Goal: Information Seeking & Learning: Learn about a topic

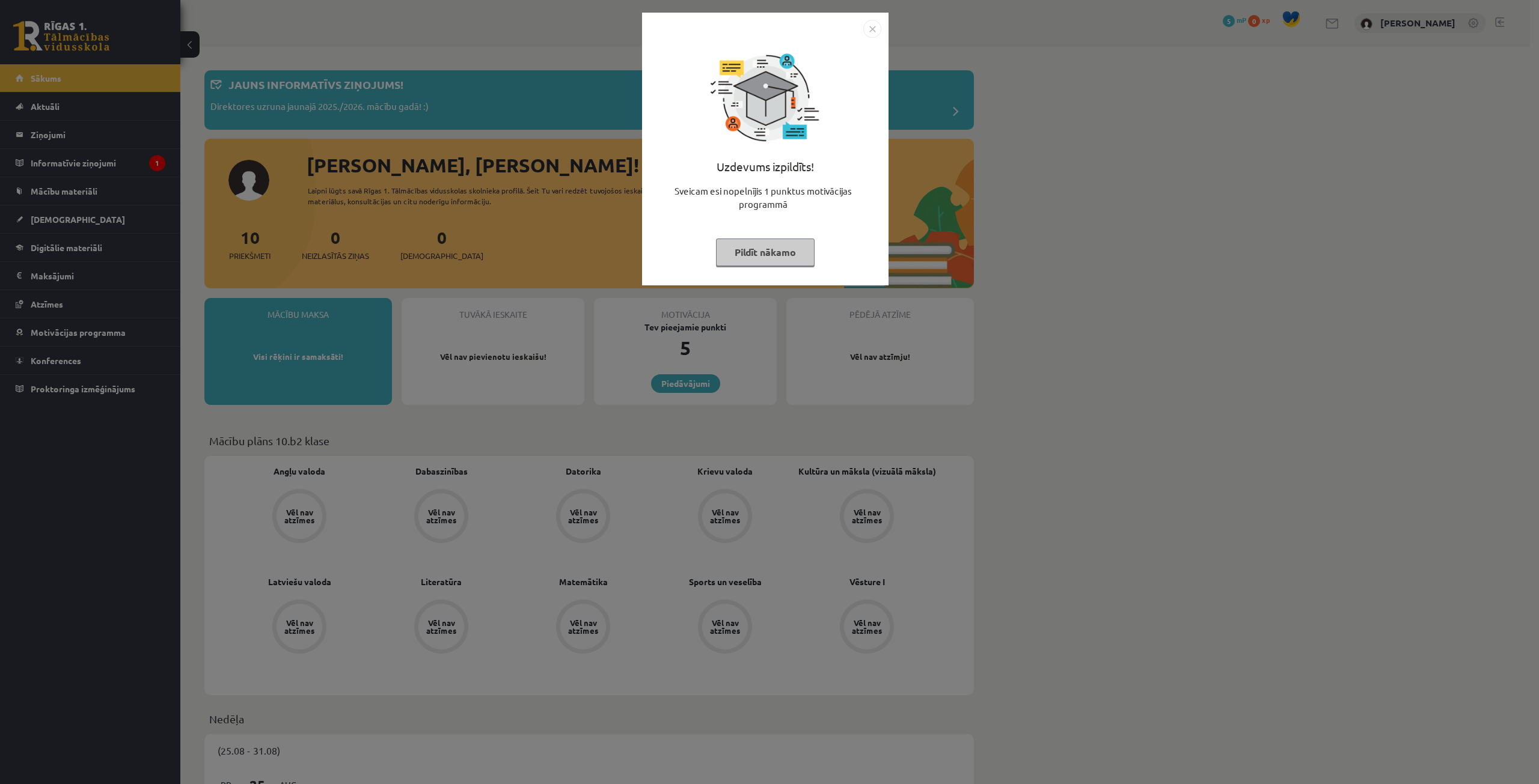
click at [781, 253] on button "Pildīt nākamo" at bounding box center [765, 253] width 98 height 28
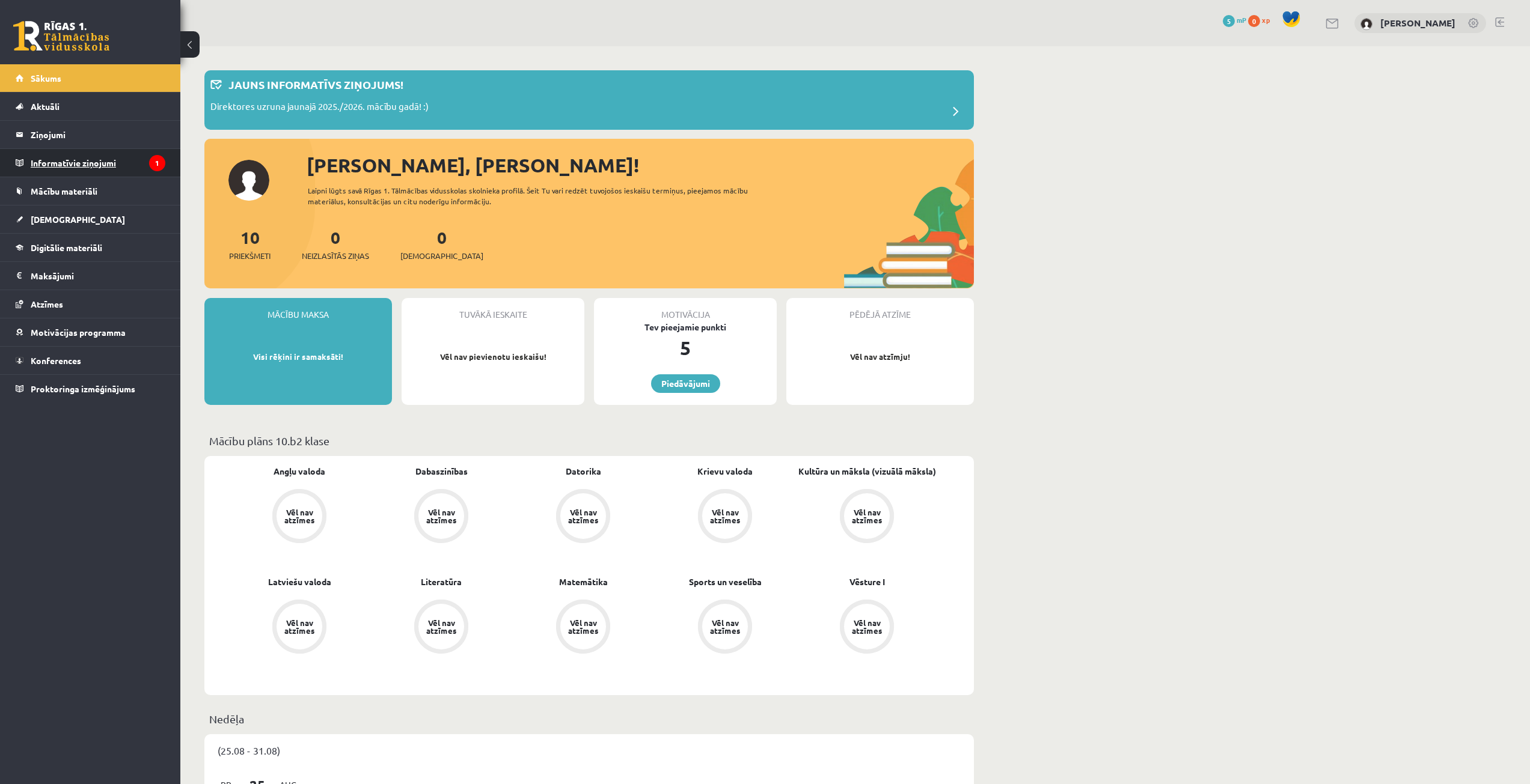
click at [81, 159] on legend "Informatīvie ziņojumi 1" at bounding box center [97, 163] width 134 height 28
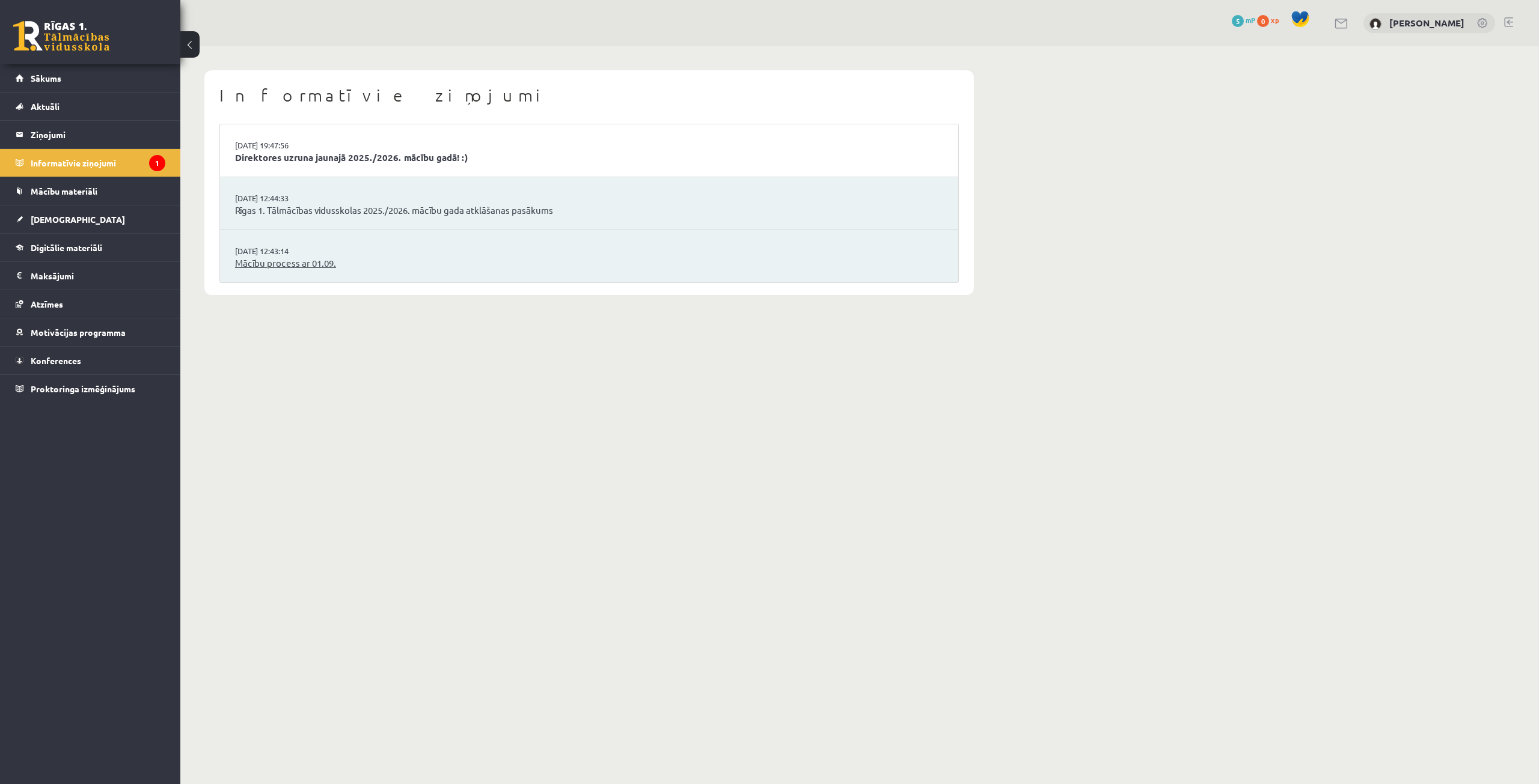
click at [305, 265] on link "Mācību process ar 01.09." at bounding box center [589, 263] width 708 height 14
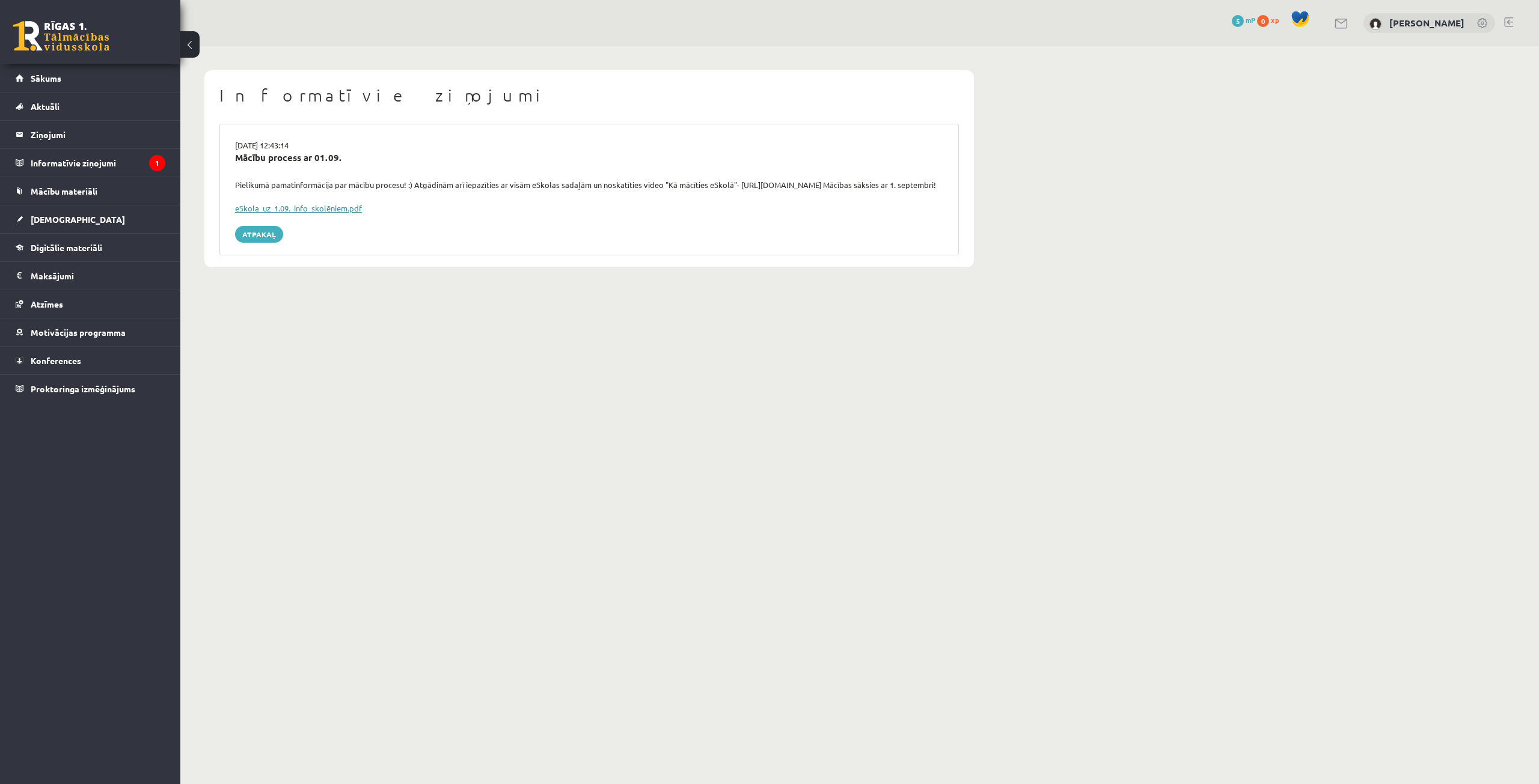
click at [293, 213] on link "eSkola_uz_1.09._info_skolēniem.pdf" at bounding box center [299, 208] width 127 height 10
click at [107, 165] on legend "Informatīvie ziņojumi 1" at bounding box center [97, 163] width 134 height 28
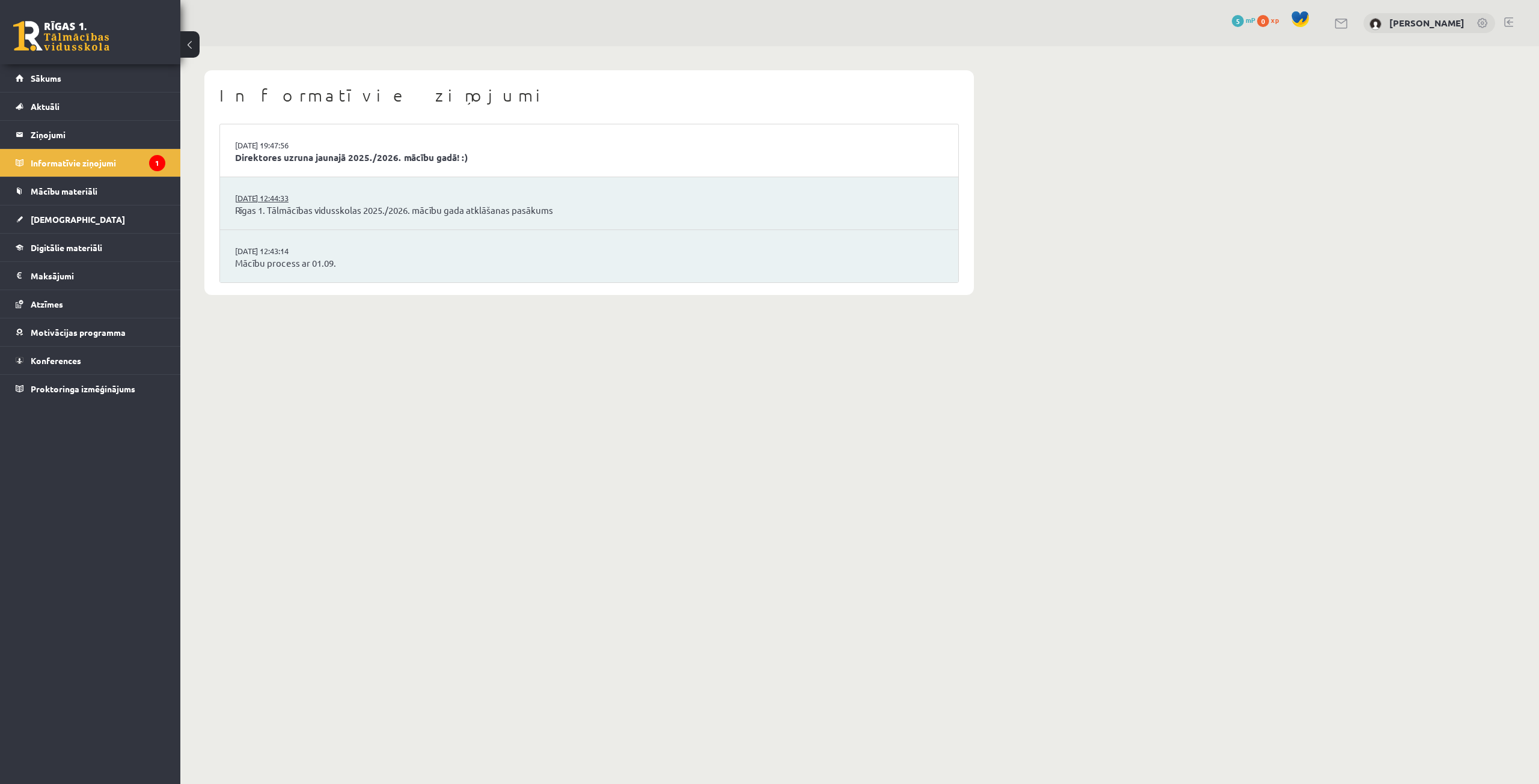
click at [272, 203] on link "29.08.2025 12:44:33" at bounding box center [280, 198] width 90 height 12
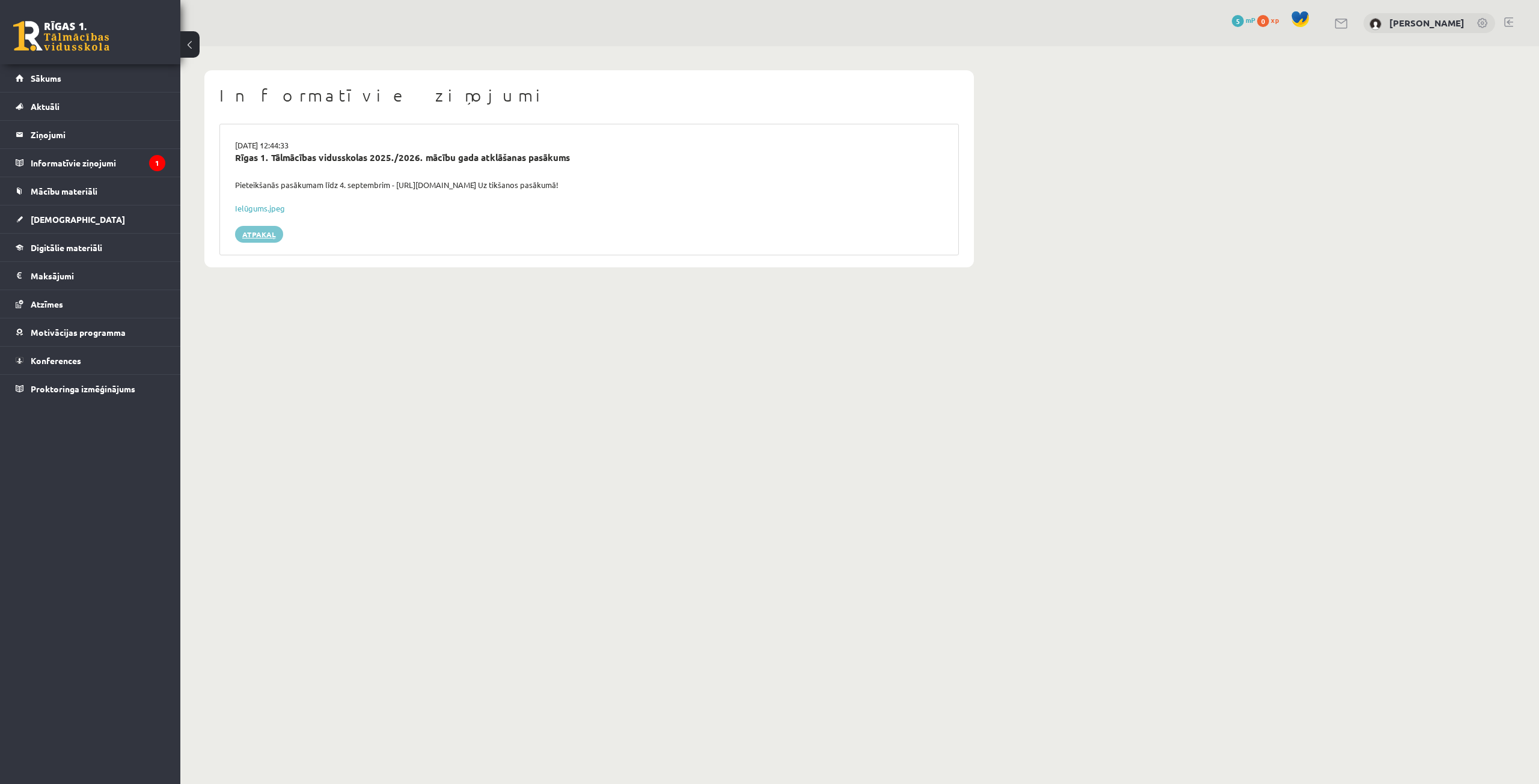
click at [270, 241] on link "Atpakaļ" at bounding box center [259, 234] width 48 height 17
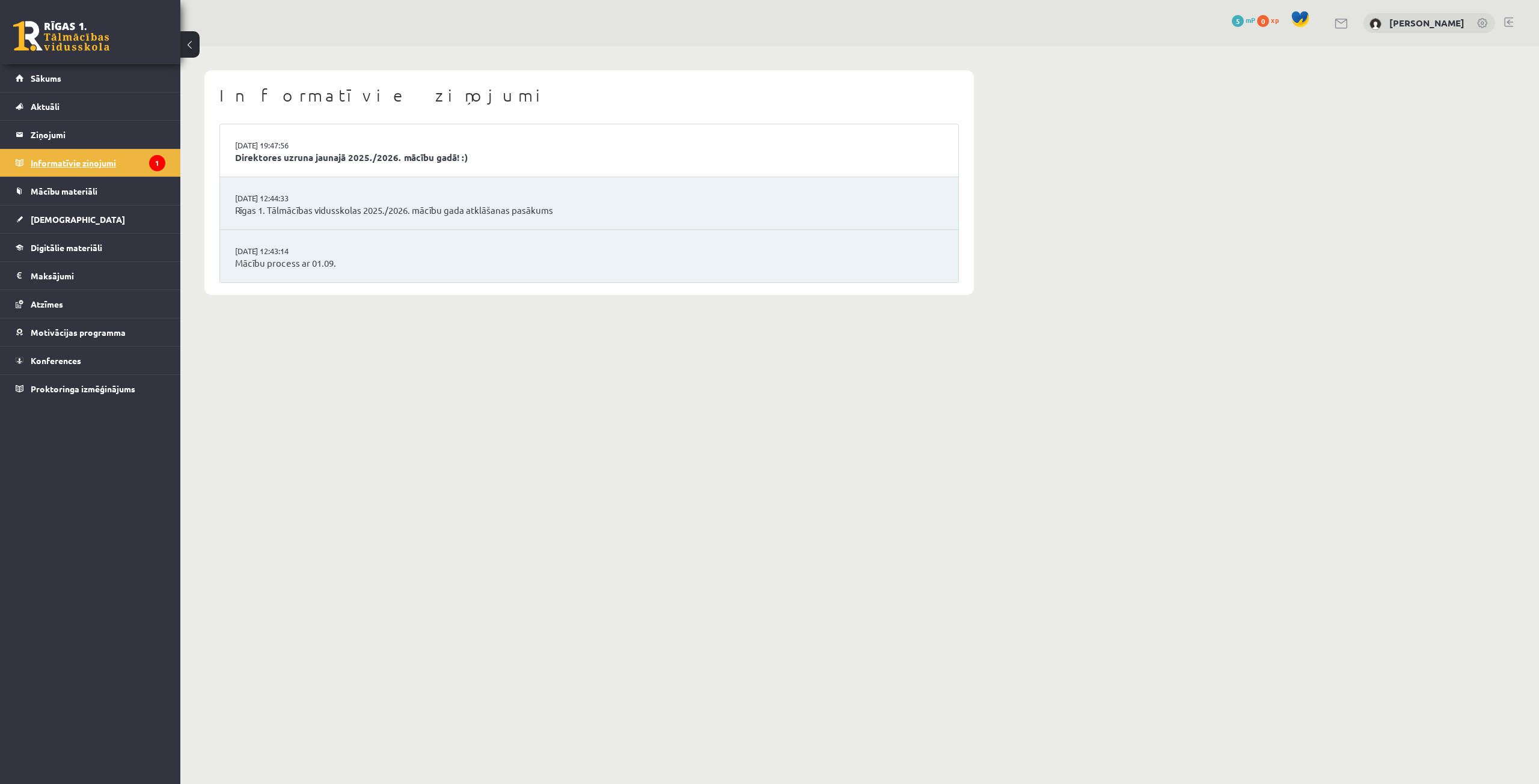
click at [146, 165] on legend "Informatīvie ziņojumi 1" at bounding box center [97, 163] width 134 height 28
click at [302, 157] on link "Direktores uzruna jaunajā 2025./2026. mācību gadā! :)" at bounding box center [589, 157] width 708 height 14
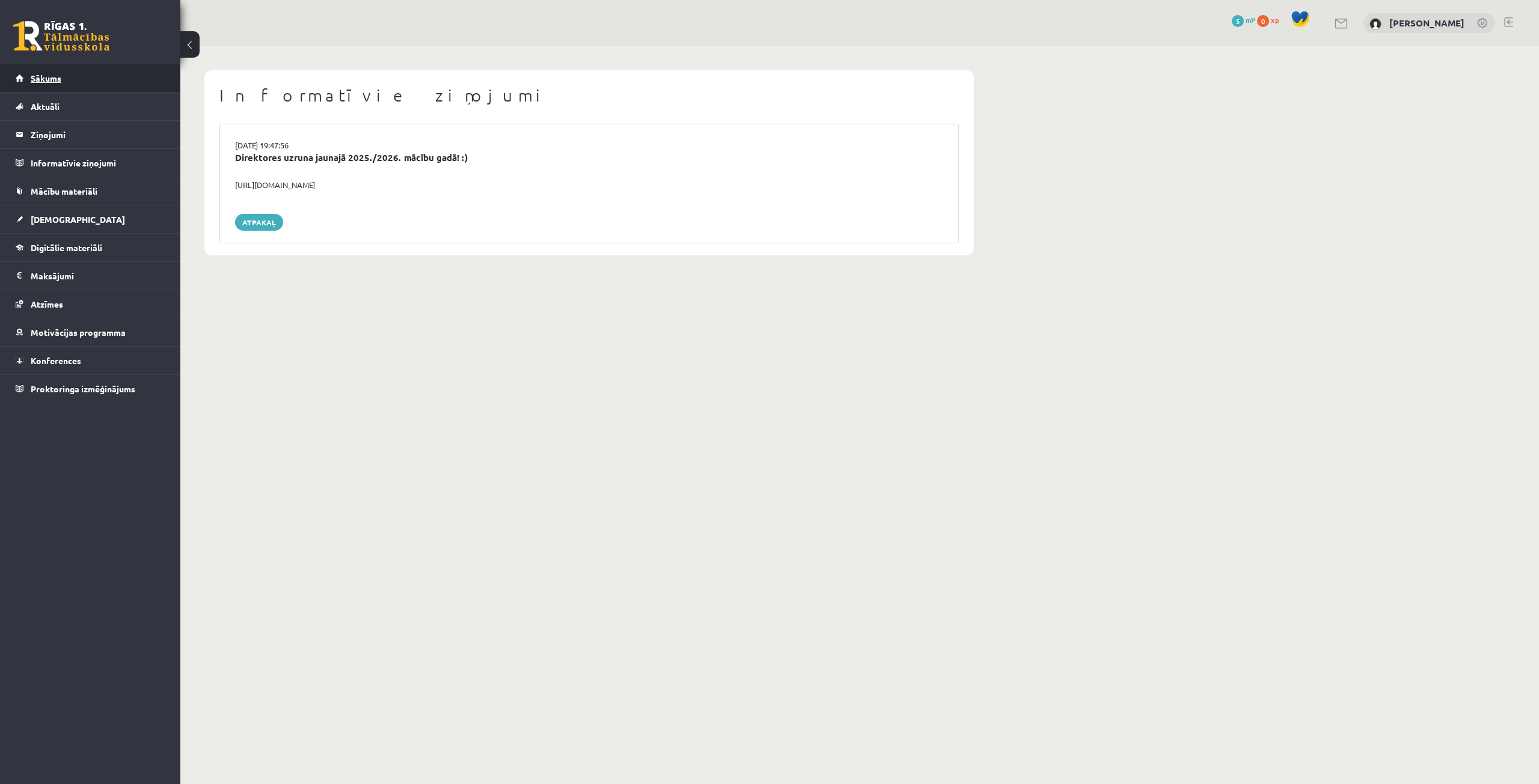
click at [65, 86] on link "Sākums" at bounding box center [90, 78] width 150 height 28
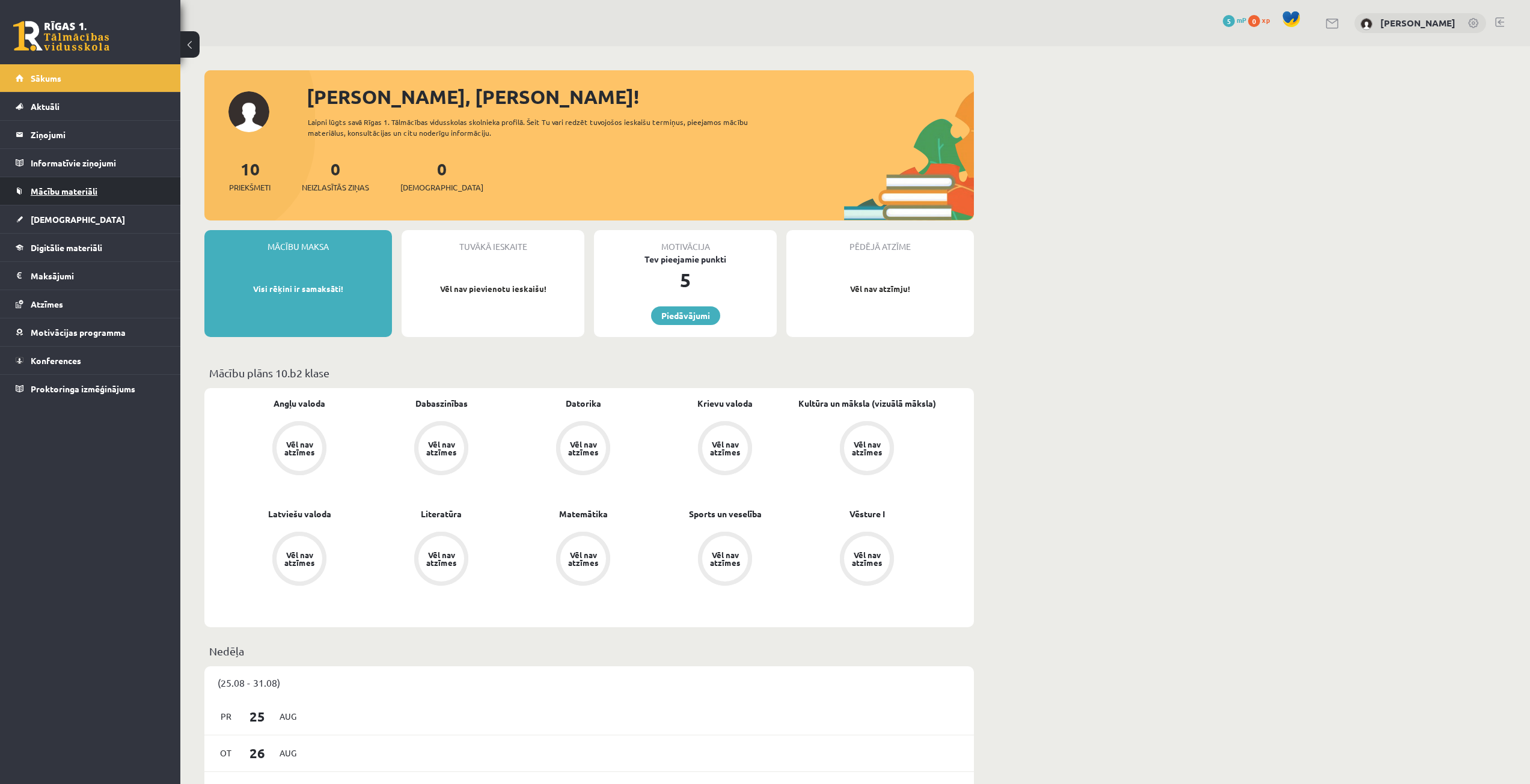
click at [88, 188] on span "Mācību materiāli" at bounding box center [63, 191] width 67 height 11
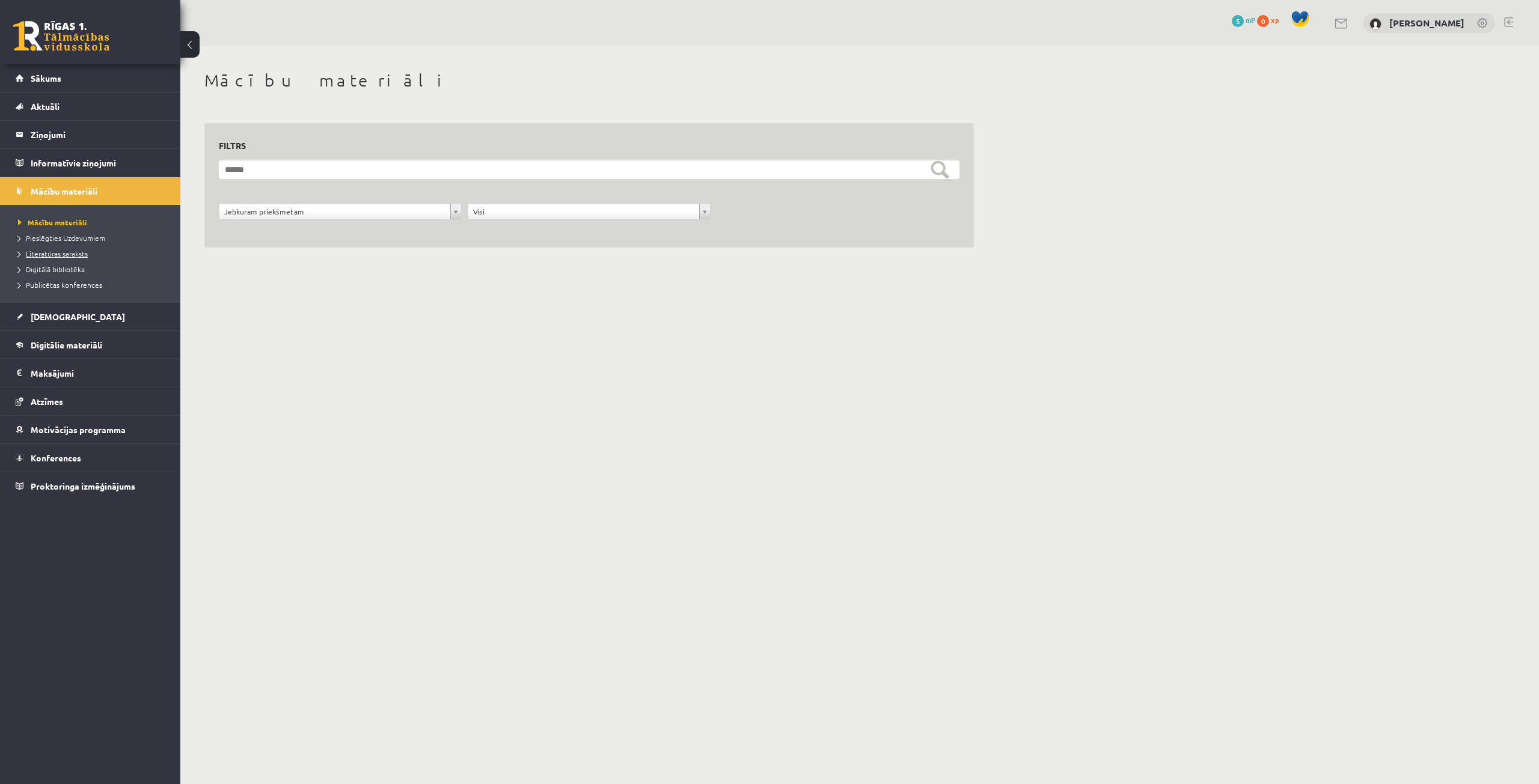
click at [86, 258] on link "Literatūras saraksts" at bounding box center [93, 254] width 150 height 11
